Goal: Find specific page/section: Find specific page/section

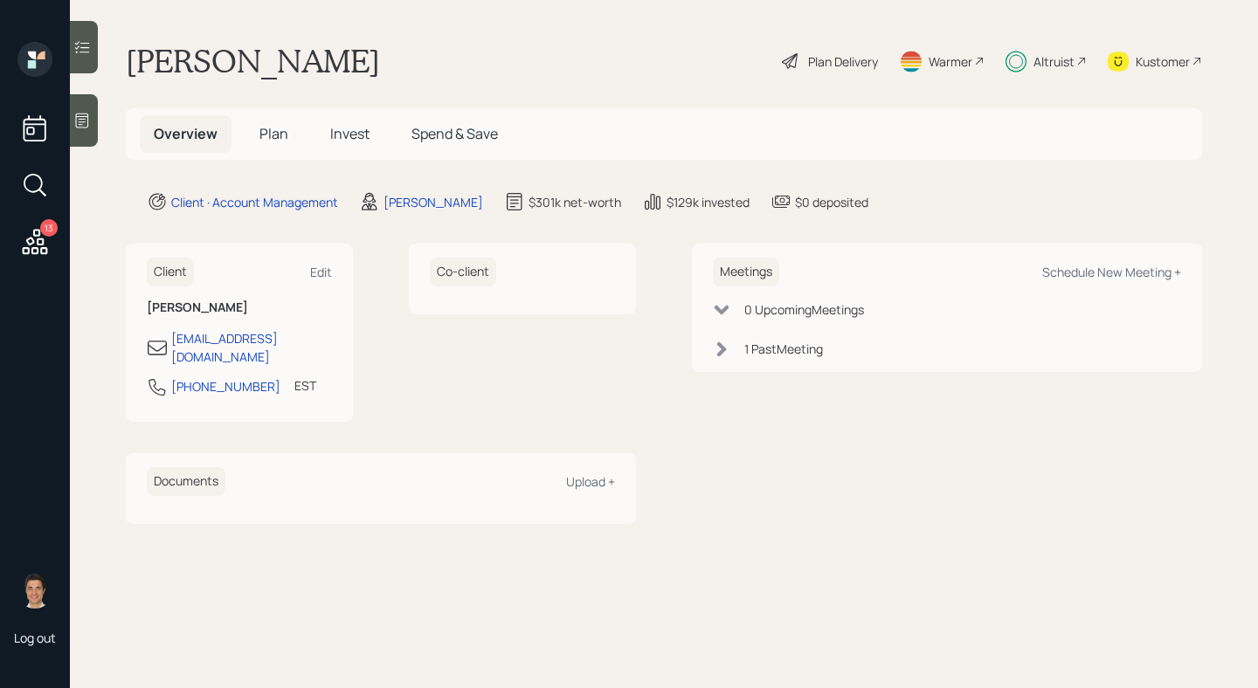
click at [279, 145] on h5 "Plan" at bounding box center [273, 134] width 57 height 38
